Goal: Information Seeking & Learning: Find contact information

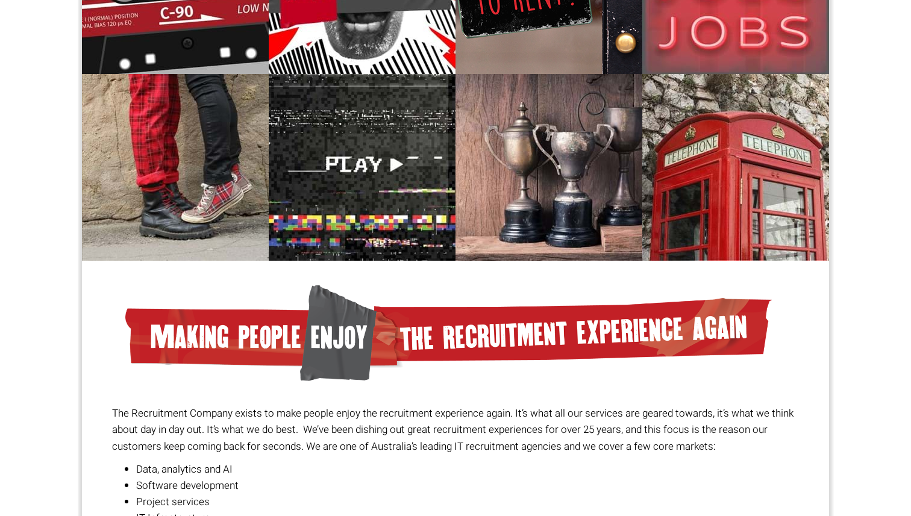
scroll to position [824, 0]
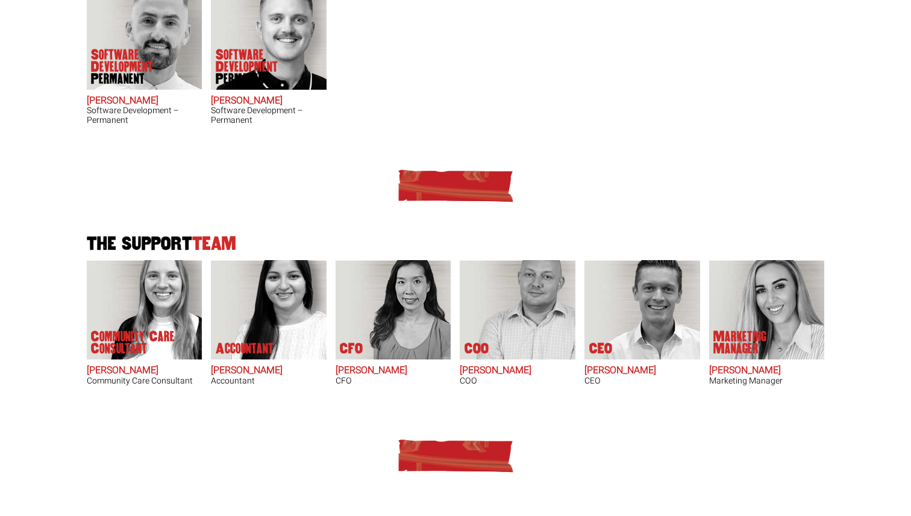
scroll to position [594, 0]
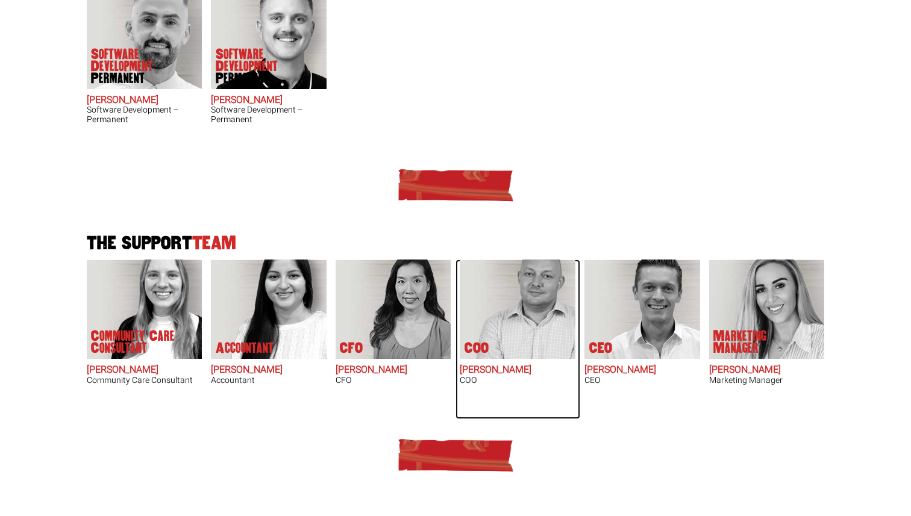
click at [508, 306] on img at bounding box center [524, 309] width 102 height 99
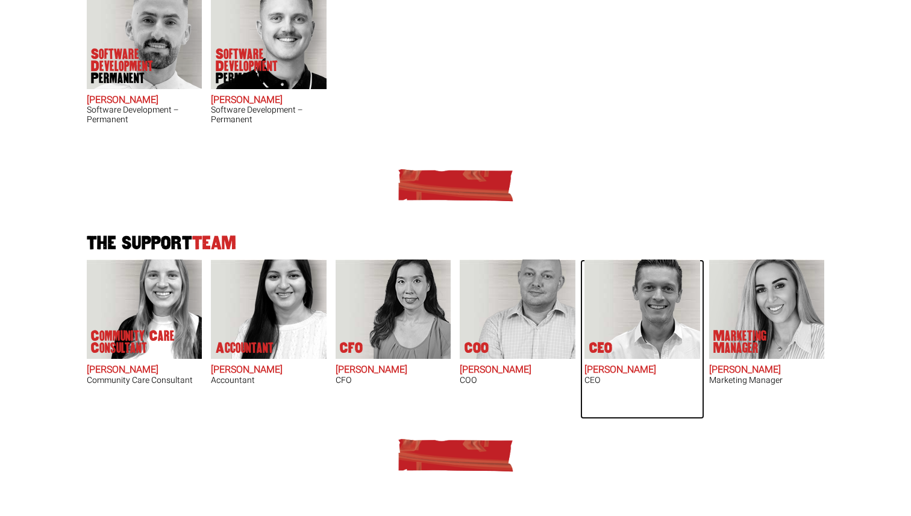
click at [635, 273] on img at bounding box center [648, 309] width 102 height 99
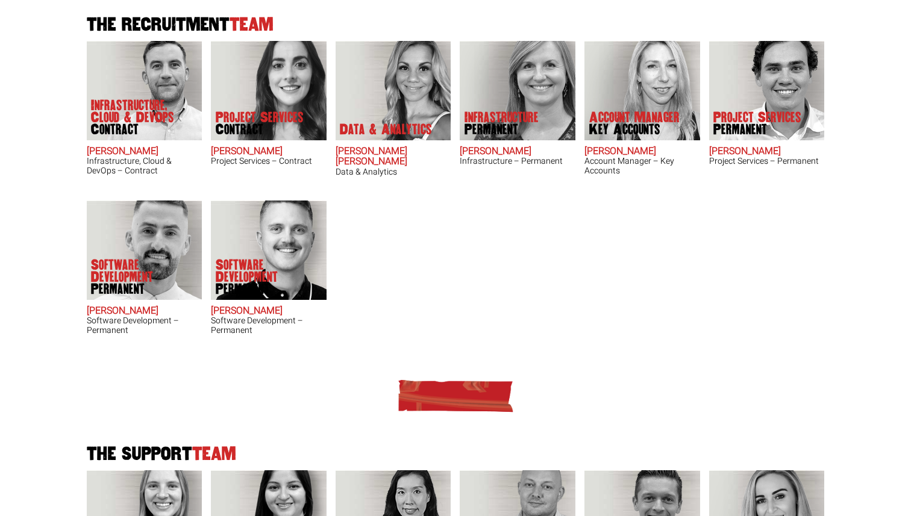
scroll to position [175, 0]
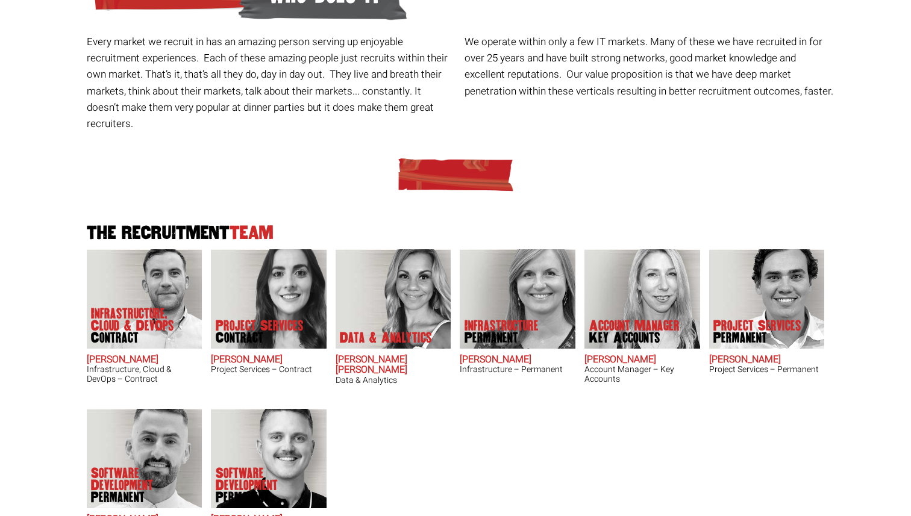
click at [655, 139] on div "The Recruitment Team Infrastructure, Cloud & DevOps Contract Adam Eshet Infrast…" at bounding box center [455, 353] width 747 height 429
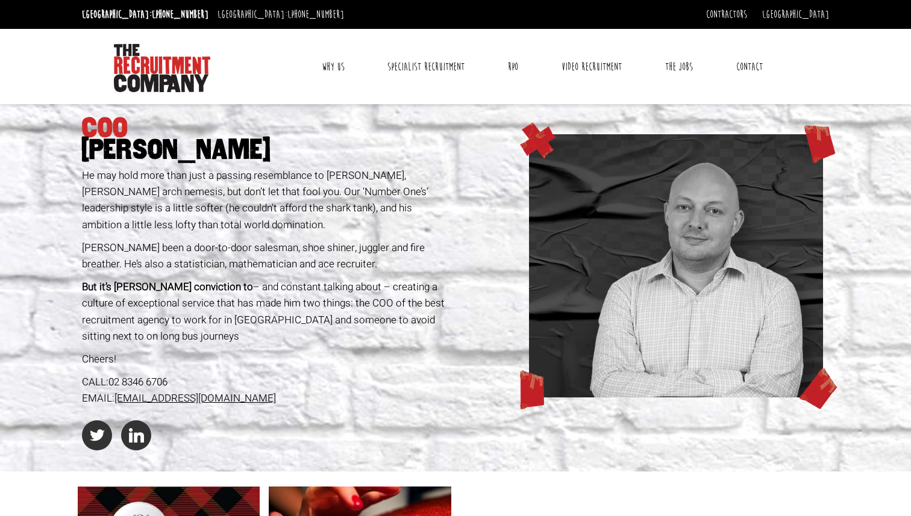
drag, startPoint x: 304, startPoint y: 397, endPoint x: 119, endPoint y: 399, distance: 185.5
click at [119, 399] on div "EMAIL: SimonM@therecruitmentcompany.com" at bounding box center [266, 398] width 369 height 16
copy link "SimonM@therecruitmentcompany.com"
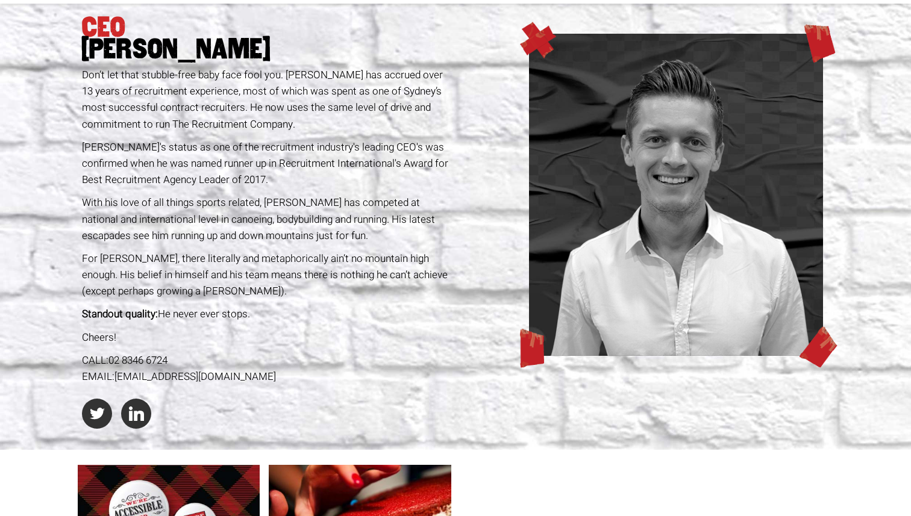
scroll to position [96, 0]
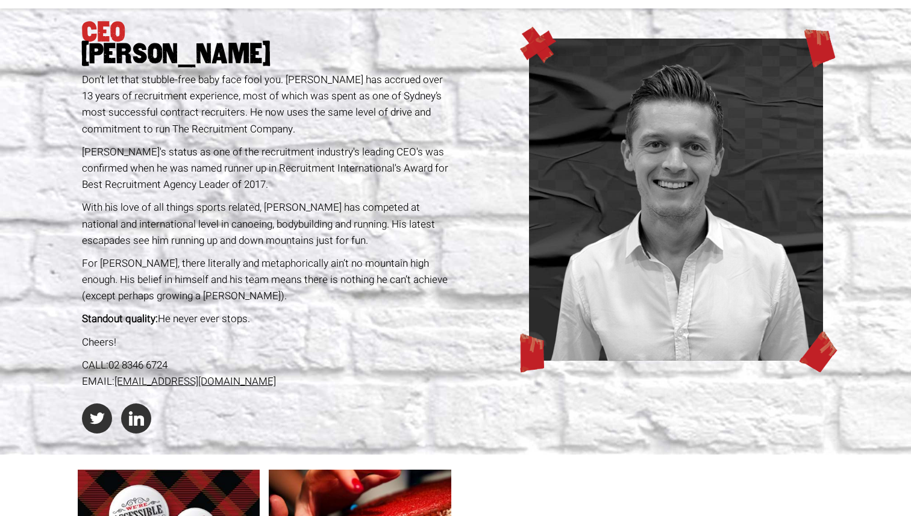
drag, startPoint x: 301, startPoint y: 383, endPoint x: 118, endPoint y: 385, distance: 182.5
click at [118, 385] on div "EMAIL: geoffm@therecruitmentcompany.com" at bounding box center [266, 381] width 369 height 16
copy link "geoffm@therecruitmentcompany.com"
